Goal: Task Accomplishment & Management: Complete application form

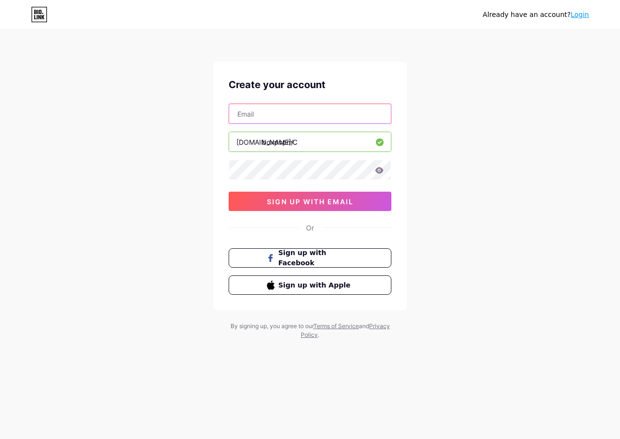
click at [296, 114] on input "text" at bounding box center [310, 113] width 162 height 19
type input "[DOMAIN_NAME]"
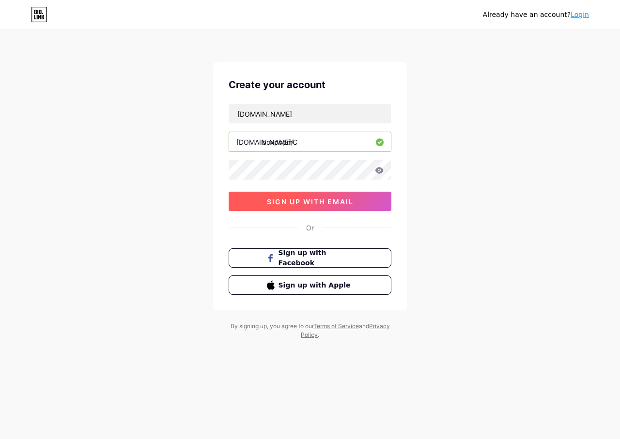
click at [328, 204] on span "sign up with email" at bounding box center [310, 202] width 87 height 8
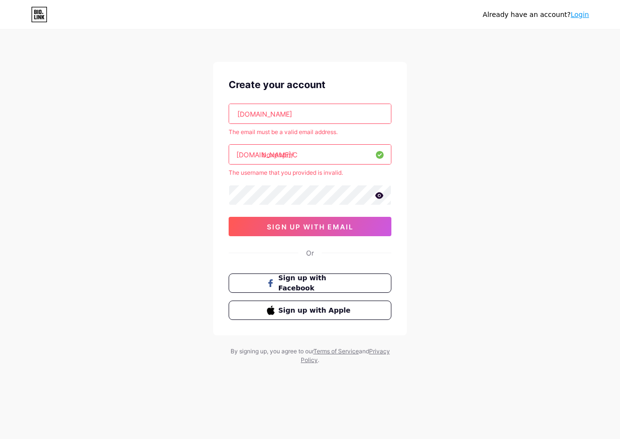
click at [378, 197] on icon at bounding box center [379, 195] width 8 height 6
click at [370, 224] on button "sign up with email" at bounding box center [310, 226] width 163 height 19
click at [308, 291] on button "Sign up with Facebook" at bounding box center [309, 284] width 165 height 20
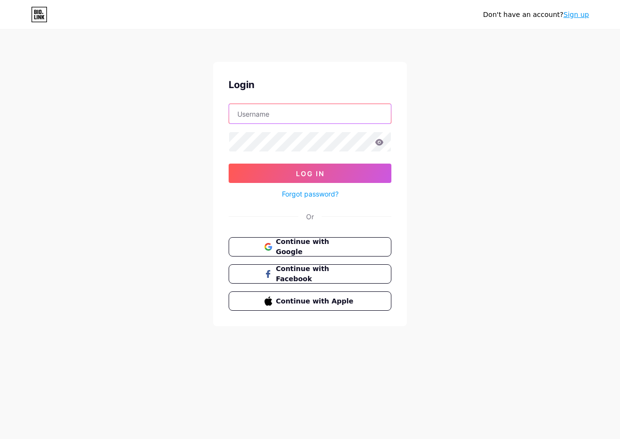
click at [308, 121] on input "text" at bounding box center [310, 113] width 162 height 19
type input "taimtarek921.gmail.com"
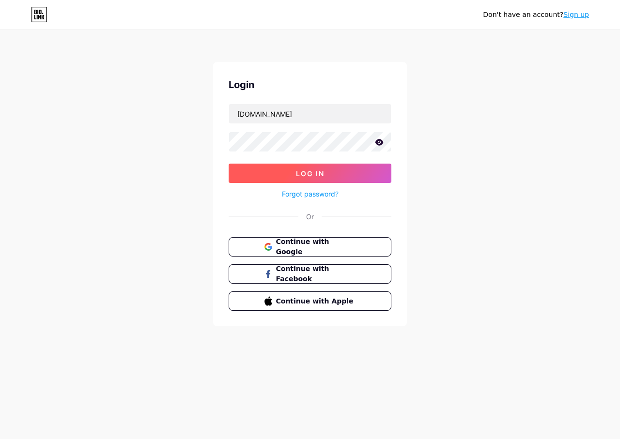
click at [293, 179] on button "Log In" at bounding box center [310, 173] width 163 height 19
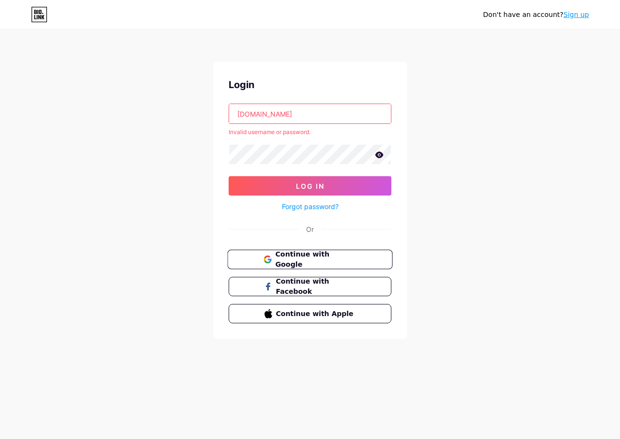
click at [286, 260] on span "Continue with Google" at bounding box center [315, 259] width 81 height 21
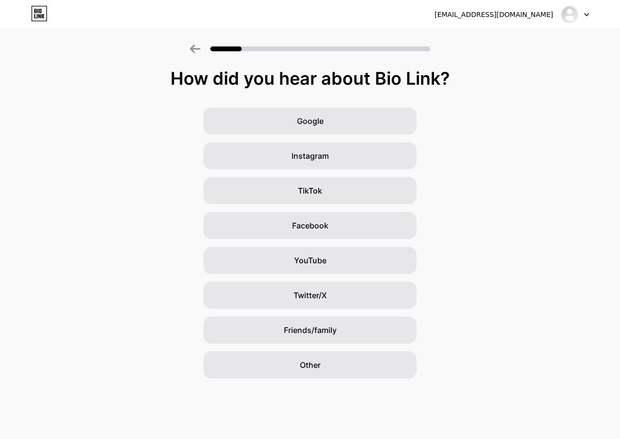
click at [338, 206] on div "Google Instagram TikTok Facebook YouTube Twitter/X Friends/family Other" at bounding box center [310, 243] width 620 height 271
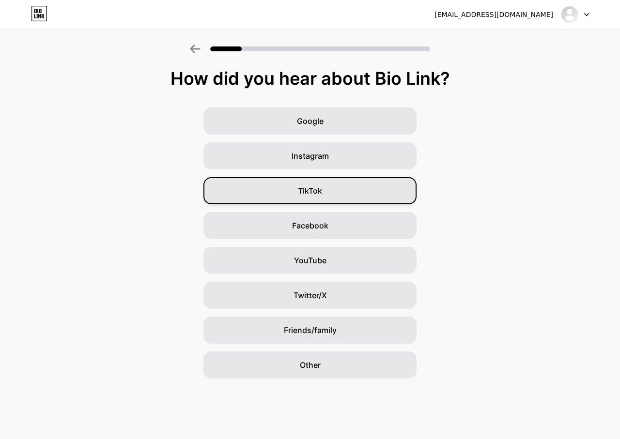
click at [336, 193] on div "TikTok" at bounding box center [309, 190] width 213 height 27
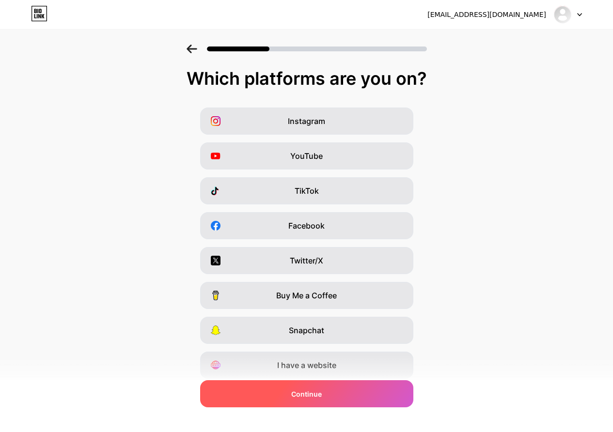
click at [310, 388] on div "Continue" at bounding box center [306, 393] width 213 height 27
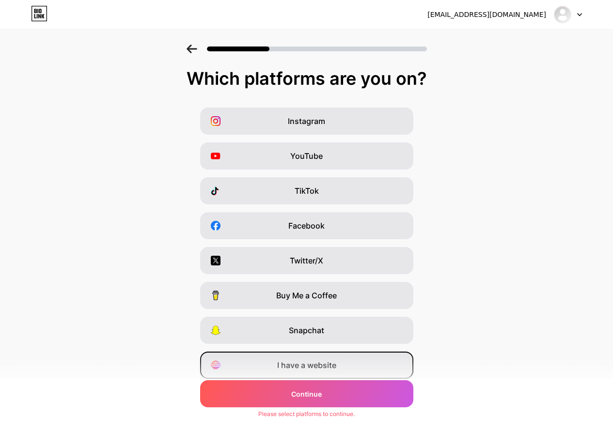
drag, startPoint x: 328, startPoint y: 197, endPoint x: 346, endPoint y: 356, distance: 160.3
click at [328, 198] on div "TikTok" at bounding box center [306, 190] width 213 height 27
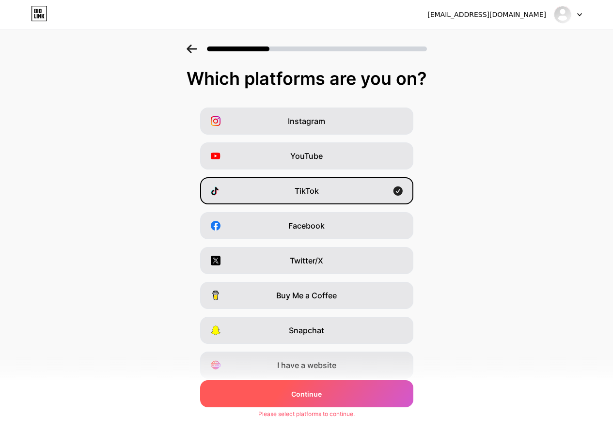
click at [346, 398] on div "Continue" at bounding box center [306, 393] width 213 height 27
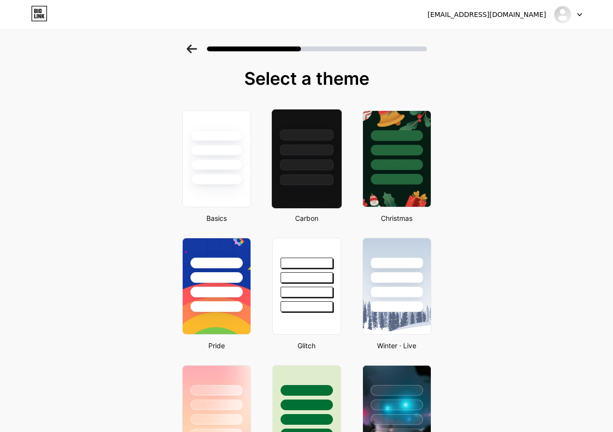
click at [305, 169] on div at bounding box center [306, 164] width 54 height 11
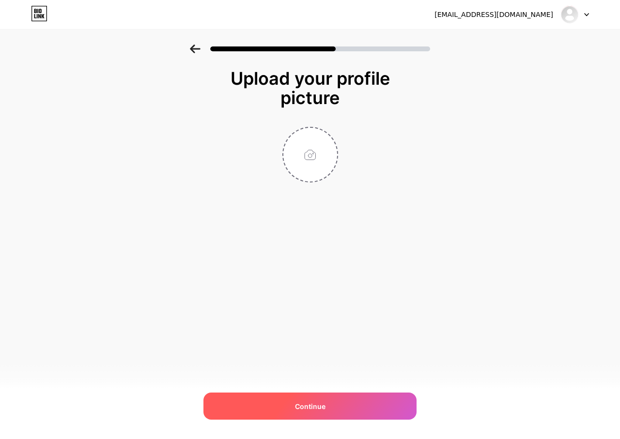
click at [291, 400] on div "Continue" at bounding box center [309, 406] width 213 height 27
click at [290, 404] on div "Continue" at bounding box center [309, 406] width 213 height 27
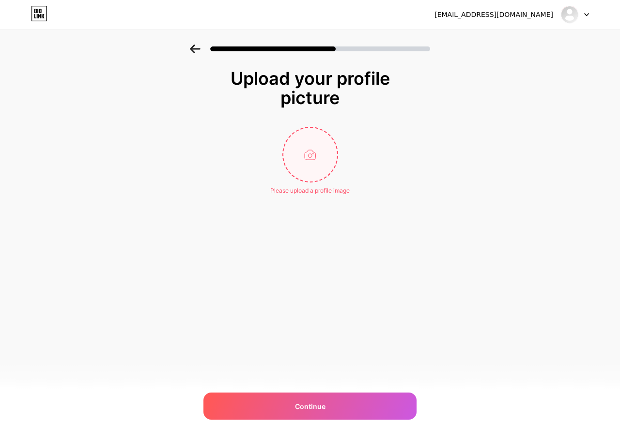
click at [304, 153] on input "file" at bounding box center [310, 155] width 54 height 54
type input "C:\fakepath\Лабиринт квадратный самолет картинки PNG , лабиринт, плоский лабири…"
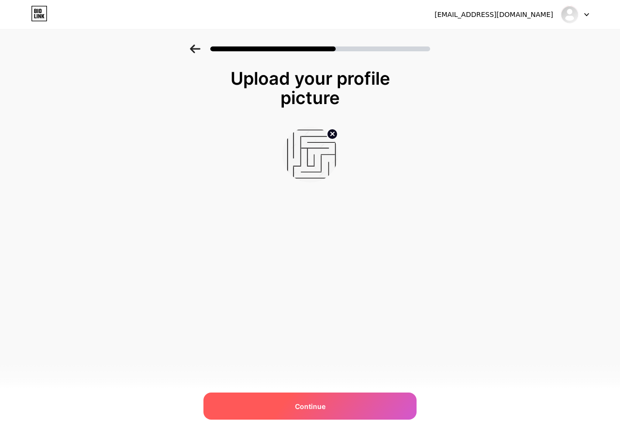
click at [336, 405] on div "Continue" at bounding box center [309, 406] width 213 height 27
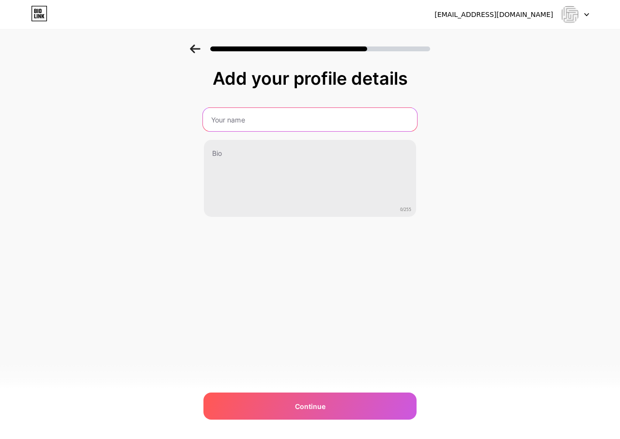
click at [261, 119] on input "text" at bounding box center [310, 119] width 214 height 23
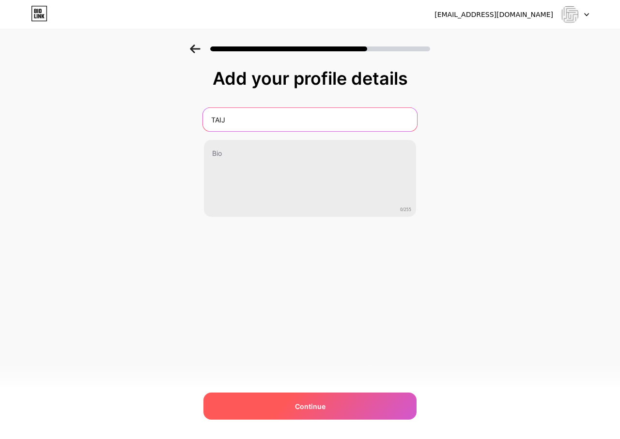
type input "TAIJ"
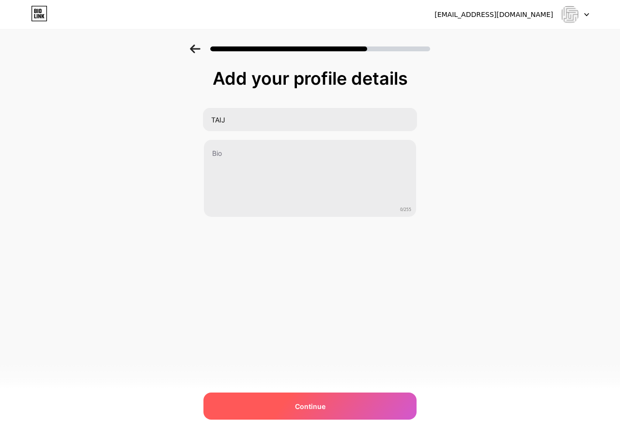
click at [295, 405] on span "Continue" at bounding box center [310, 406] width 31 height 10
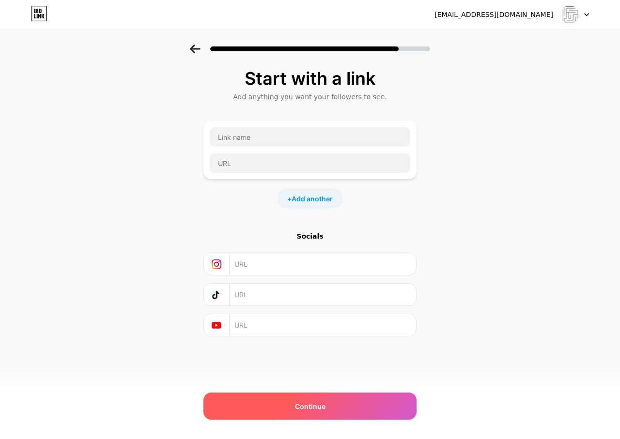
click at [285, 404] on div "Continue" at bounding box center [309, 406] width 213 height 27
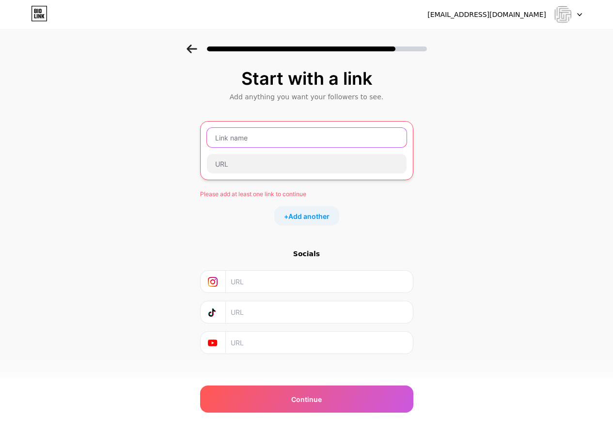
click at [240, 140] on input "text" at bounding box center [307, 137] width 200 height 19
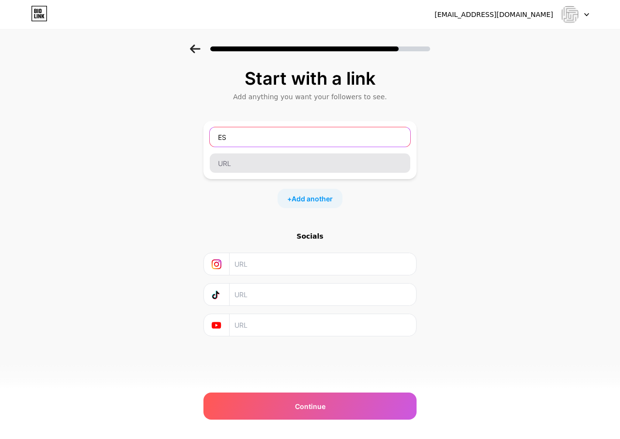
type input "ES"
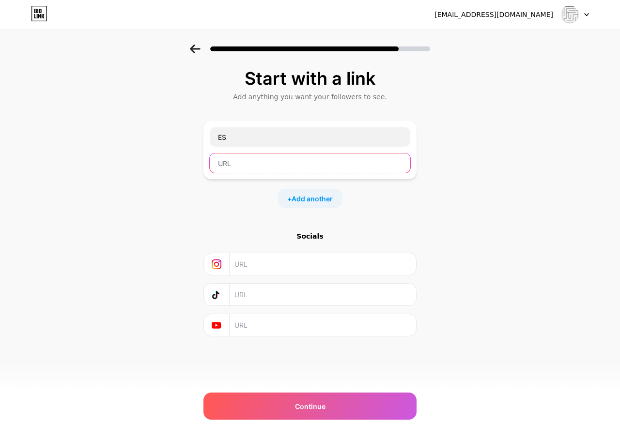
click at [230, 159] on input "text" at bounding box center [310, 163] width 200 height 19
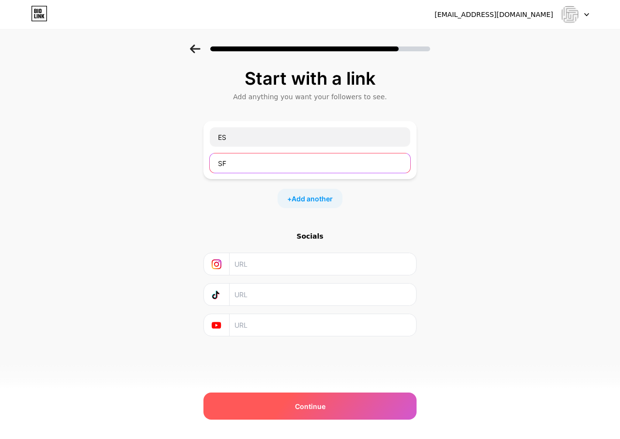
type input "SF"
click at [312, 411] on span "Continue" at bounding box center [310, 406] width 31 height 10
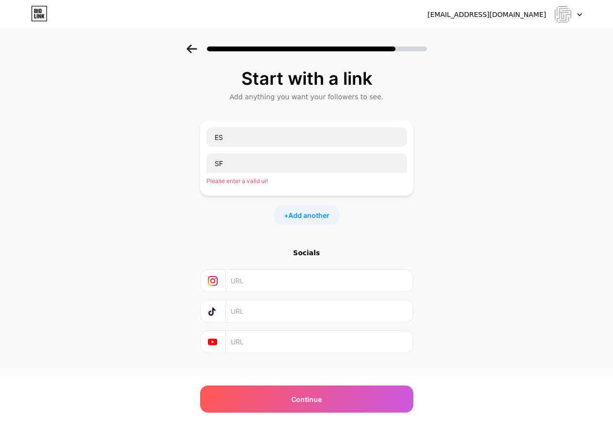
click at [238, 319] on input "text" at bounding box center [319, 311] width 176 height 22
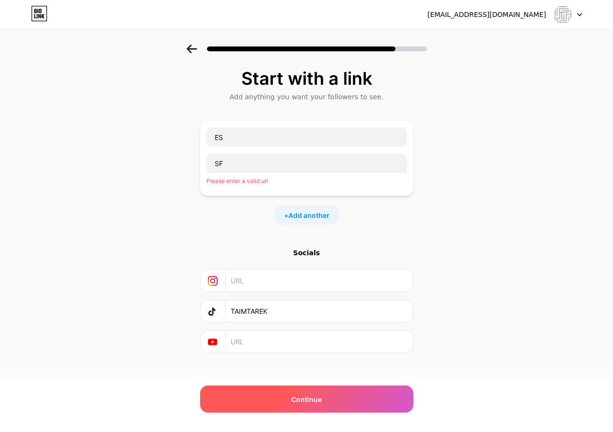
type input "TAIMTAREK"
click at [311, 400] on span "Continue" at bounding box center [306, 399] width 31 height 10
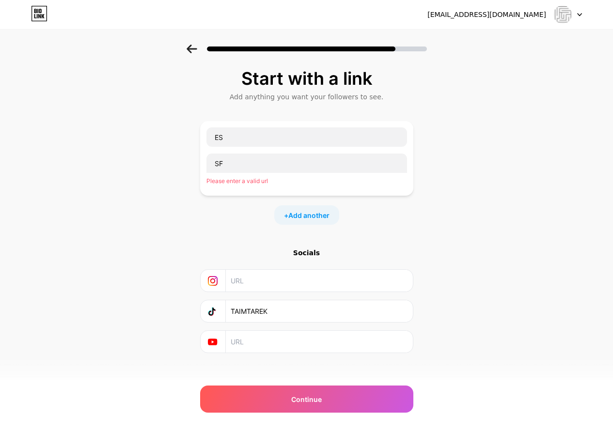
click at [252, 342] on input "text" at bounding box center [319, 342] width 176 height 22
type input "TAIMTAREK"
click at [269, 286] on input "text" at bounding box center [319, 281] width 176 height 22
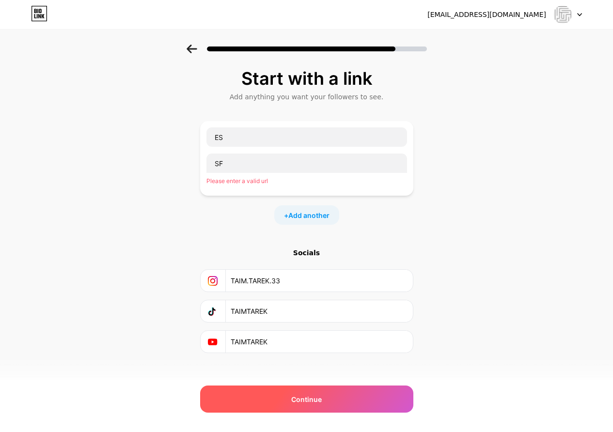
type input "TAIM.TAREK.33"
click at [274, 400] on div "Continue" at bounding box center [306, 398] width 213 height 27
click at [274, 394] on div "Continue" at bounding box center [306, 398] width 213 height 27
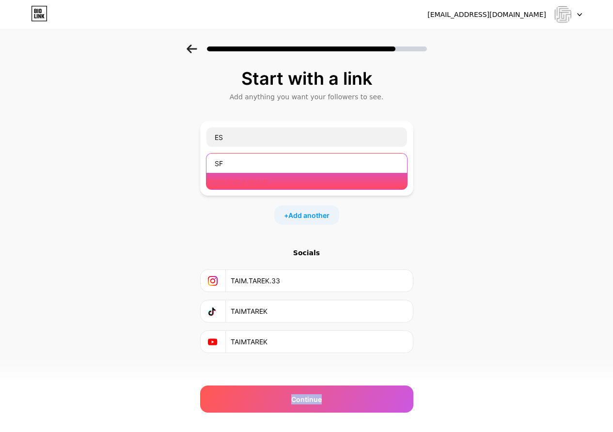
click at [278, 156] on input "SF" at bounding box center [306, 163] width 200 height 19
type input "S"
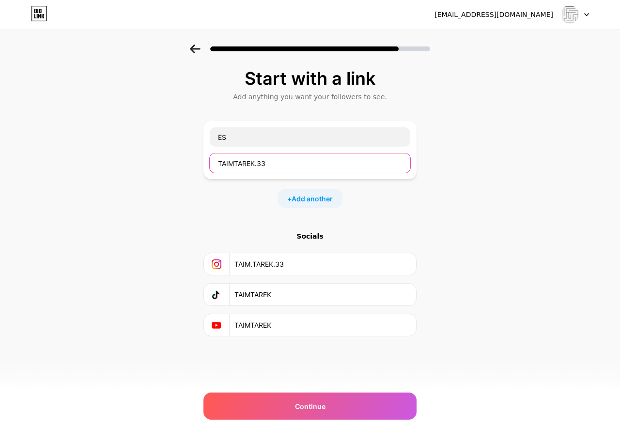
drag, startPoint x: 267, startPoint y: 163, endPoint x: 186, endPoint y: 162, distance: 81.4
click at [186, 162] on div "Start with a link Add anything you want your followers to see. ES TAIMTAREK.33 …" at bounding box center [310, 215] width 620 height 340
paste input "text"
type input "TAIMTAREK.33"
click at [269, 126] on div "ES TAIMTAREK.33" at bounding box center [309, 150] width 213 height 58
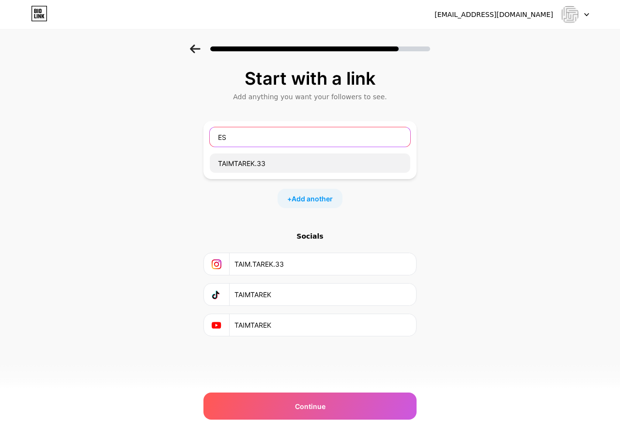
click at [252, 131] on input "ES" at bounding box center [310, 136] width 200 height 19
type input "E"
paste input "TAIMTAREK.33"
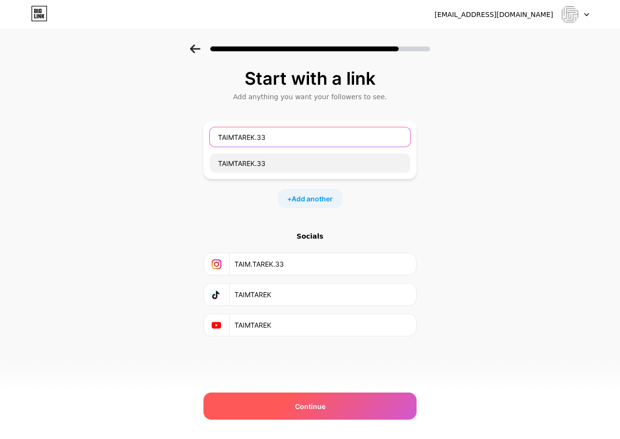
type input "TAIMTAREK.33"
click at [290, 404] on div "Continue" at bounding box center [309, 406] width 213 height 27
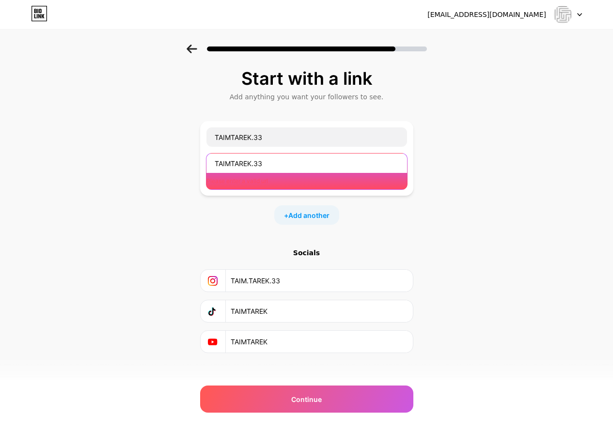
click at [274, 158] on input "TAIMTAREK.33" at bounding box center [306, 163] width 200 height 19
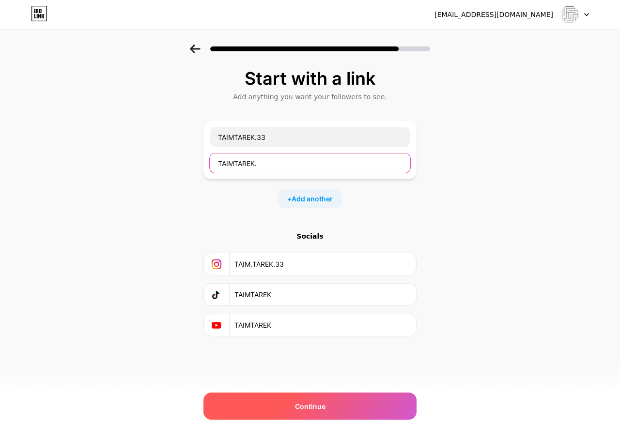
type input "TAIMTAREK."
click at [277, 395] on div "Continue" at bounding box center [309, 406] width 213 height 27
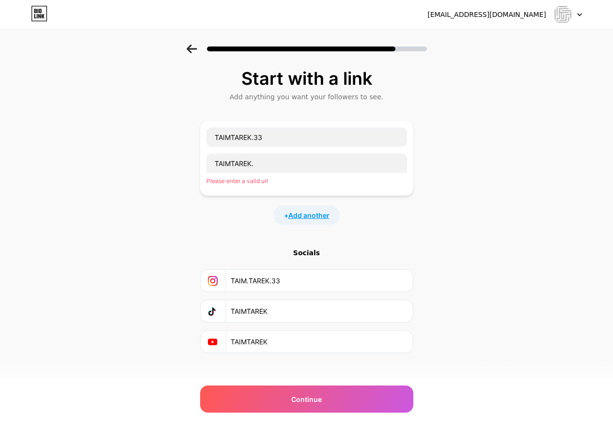
click at [305, 211] on span "Add another" at bounding box center [308, 215] width 41 height 10
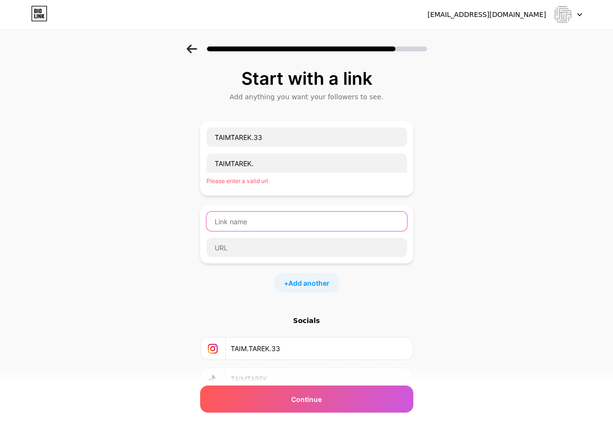
click at [261, 228] on input "text" at bounding box center [306, 221] width 200 height 19
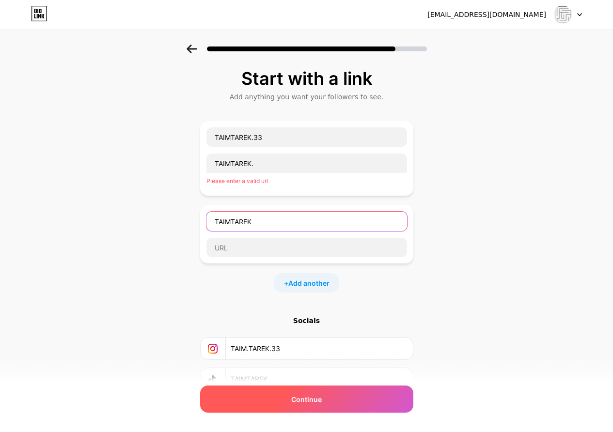
type input "TAIMTAREK"
click at [282, 405] on div "Continue" at bounding box center [306, 398] width 213 height 27
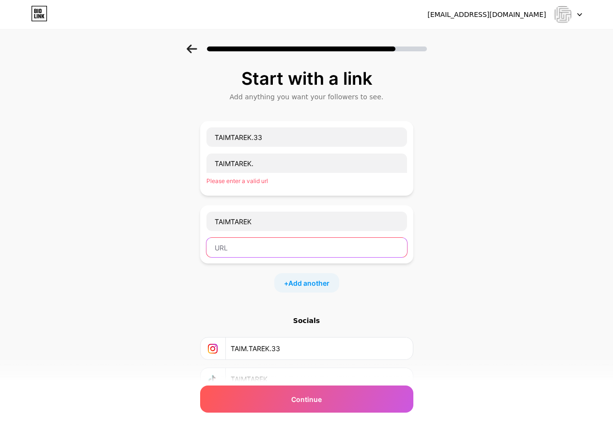
click at [274, 253] on input "text" at bounding box center [306, 247] width 200 height 19
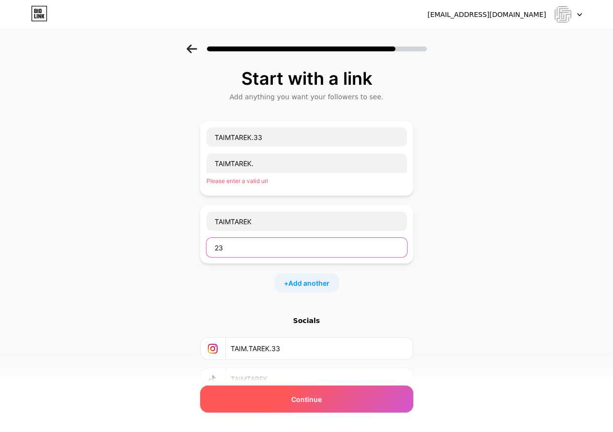
type input "23"
click at [275, 411] on div "Continue" at bounding box center [306, 398] width 213 height 27
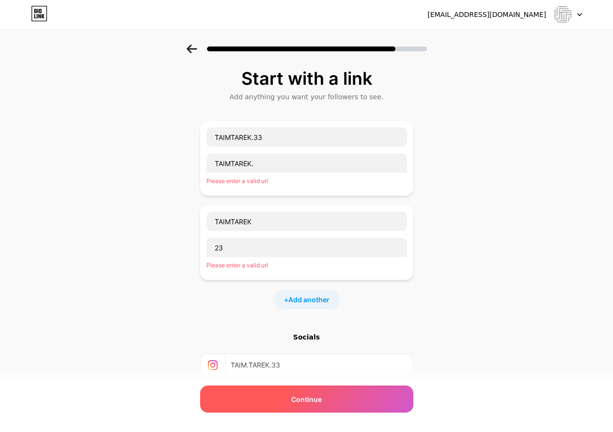
click at [276, 408] on div "Continue" at bounding box center [306, 398] width 213 height 27
click at [276, 407] on div "Continue" at bounding box center [306, 398] width 213 height 27
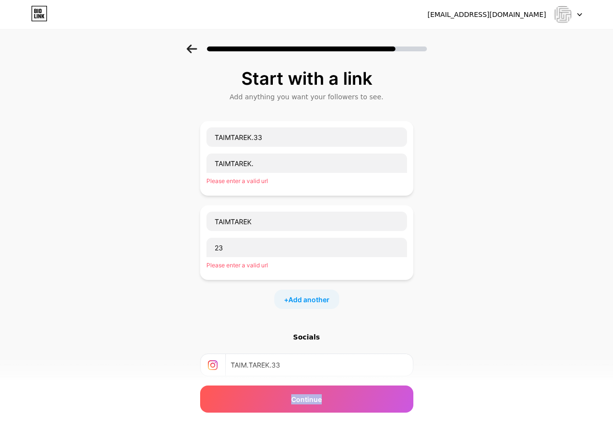
scroll to position [92, 0]
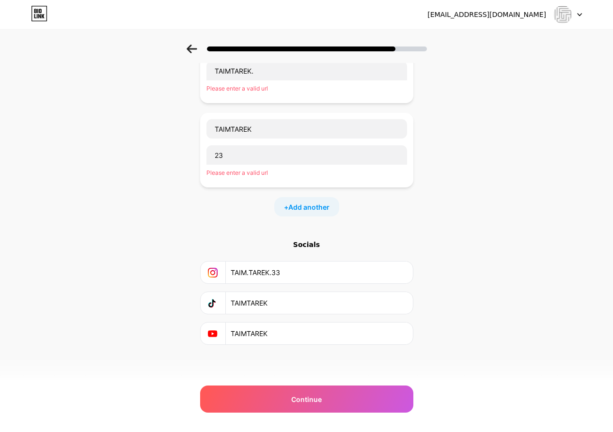
click at [286, 335] on input "TAIMTAREK" at bounding box center [319, 334] width 176 height 22
click at [574, 15] on div at bounding box center [568, 14] width 28 height 17
click at [529, 35] on li "Logout" at bounding box center [521, 40] width 120 height 26
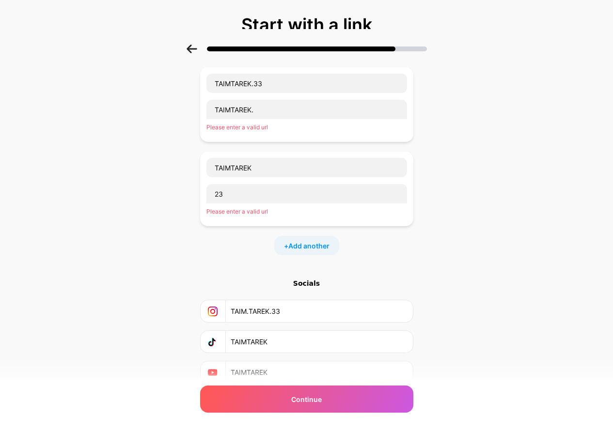
scroll to position [54, 0]
click at [38, 11] on div "Start with a link Add anything you want your followers to see. TAIMTAREK.33 TAI…" at bounding box center [306, 211] width 613 height 441
